Goal: Communication & Community: Connect with others

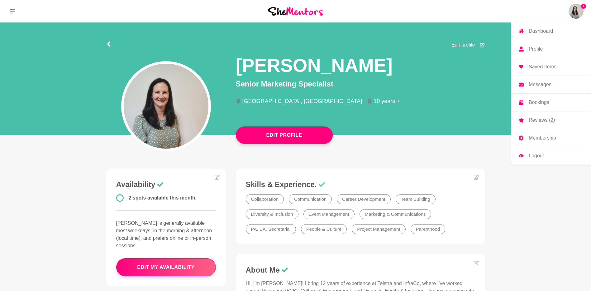
click at [579, 9] on img at bounding box center [576, 11] width 15 height 15
click at [543, 120] on p "Reviews (2)" at bounding box center [542, 120] width 26 height 5
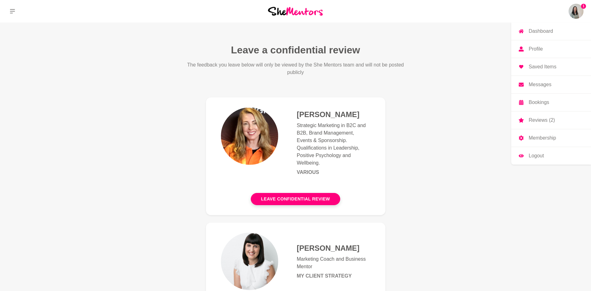
click at [575, 11] on img at bounding box center [576, 11] width 15 height 15
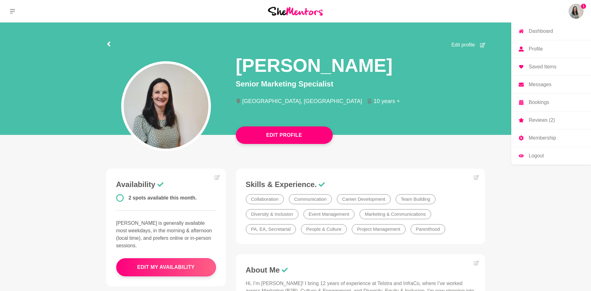
click at [545, 84] on p "Messages" at bounding box center [540, 84] width 23 height 5
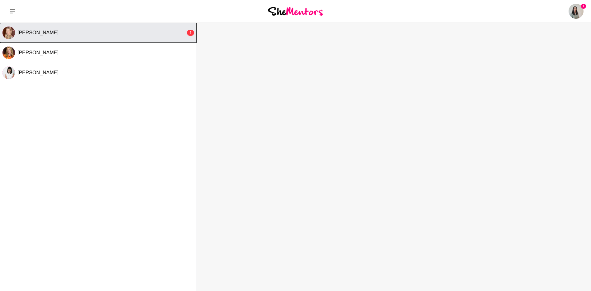
click at [84, 35] on div "[PERSON_NAME]" at bounding box center [101, 33] width 168 height 6
